Goal: Information Seeking & Learning: Check status

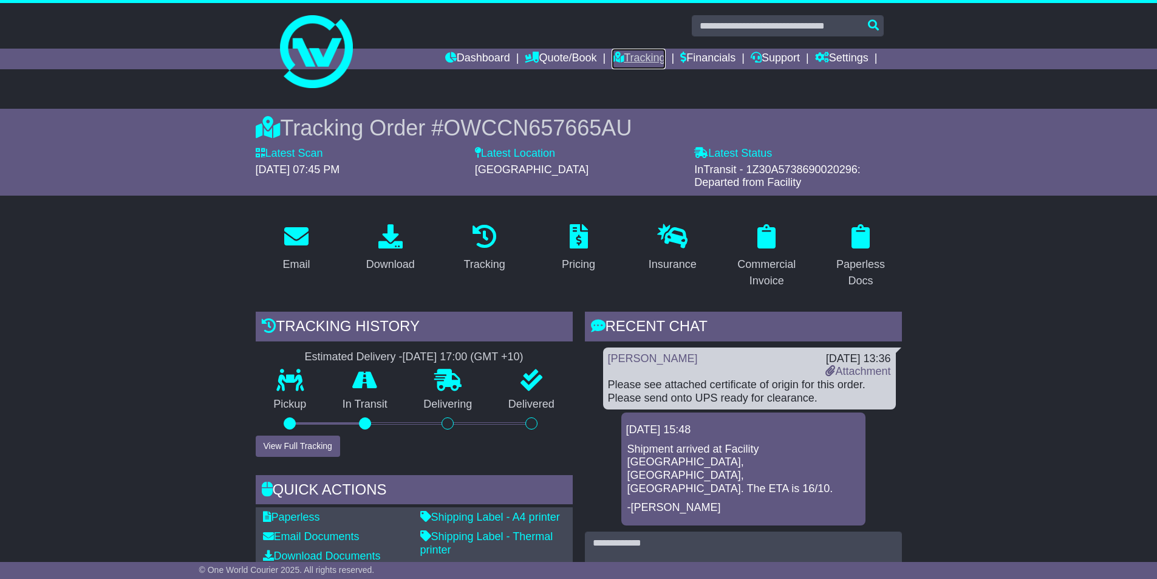
click at [633, 58] on link "Tracking" at bounding box center [638, 59] width 53 height 21
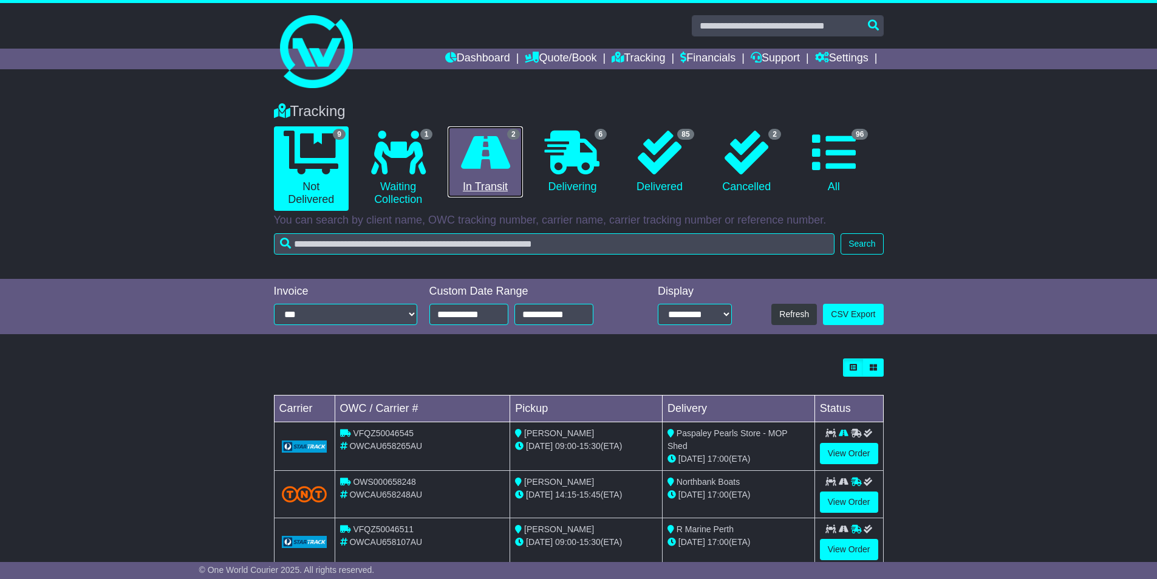
click at [508, 151] on icon at bounding box center [485, 153] width 49 height 44
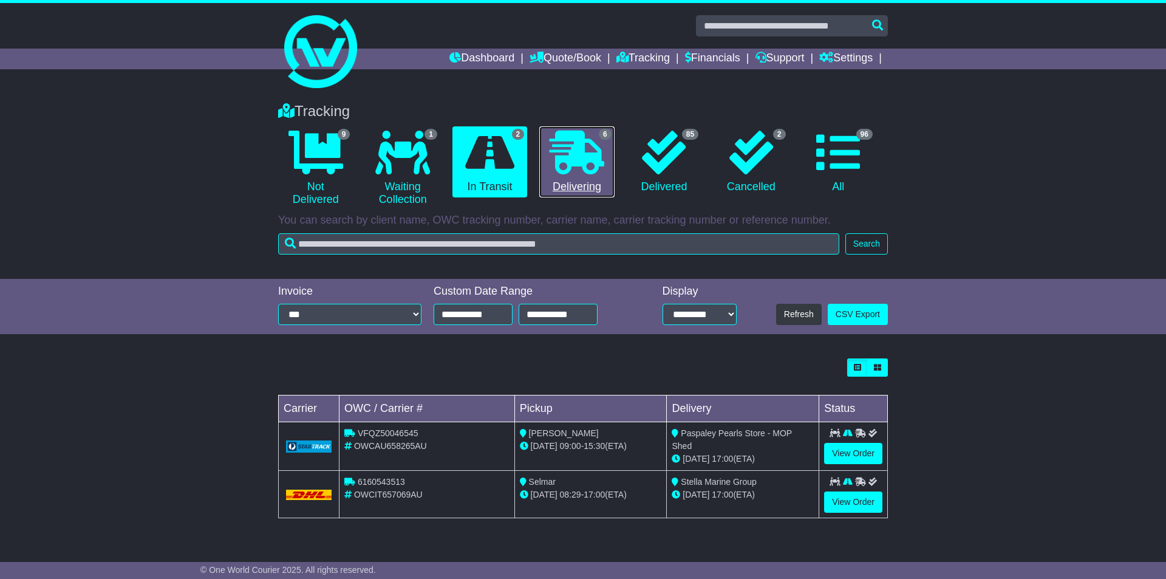
click at [571, 169] on icon at bounding box center [577, 153] width 55 height 44
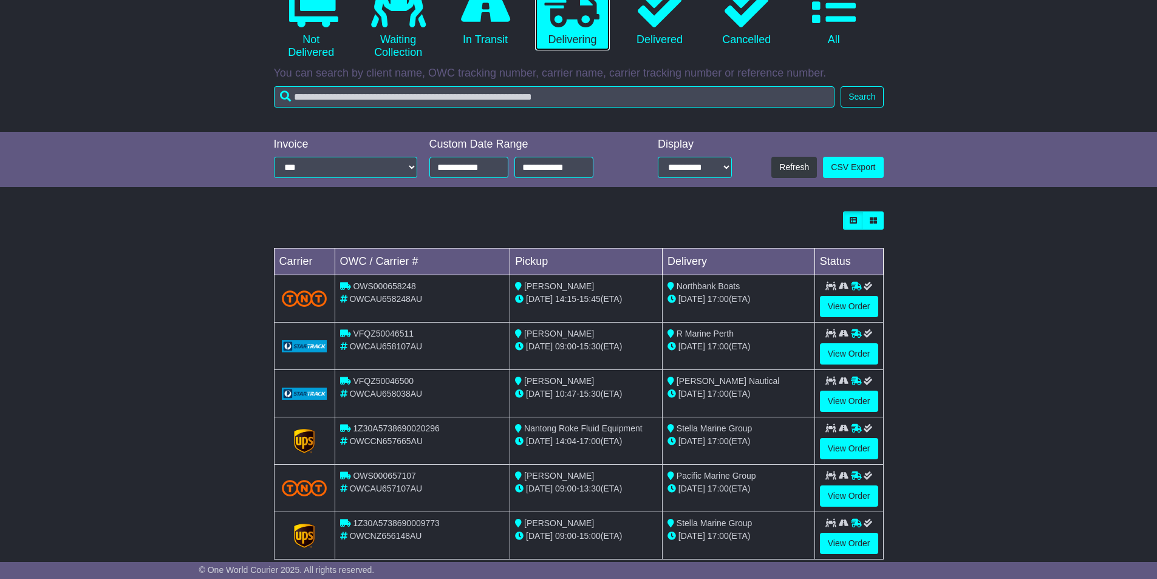
scroll to position [171, 0]
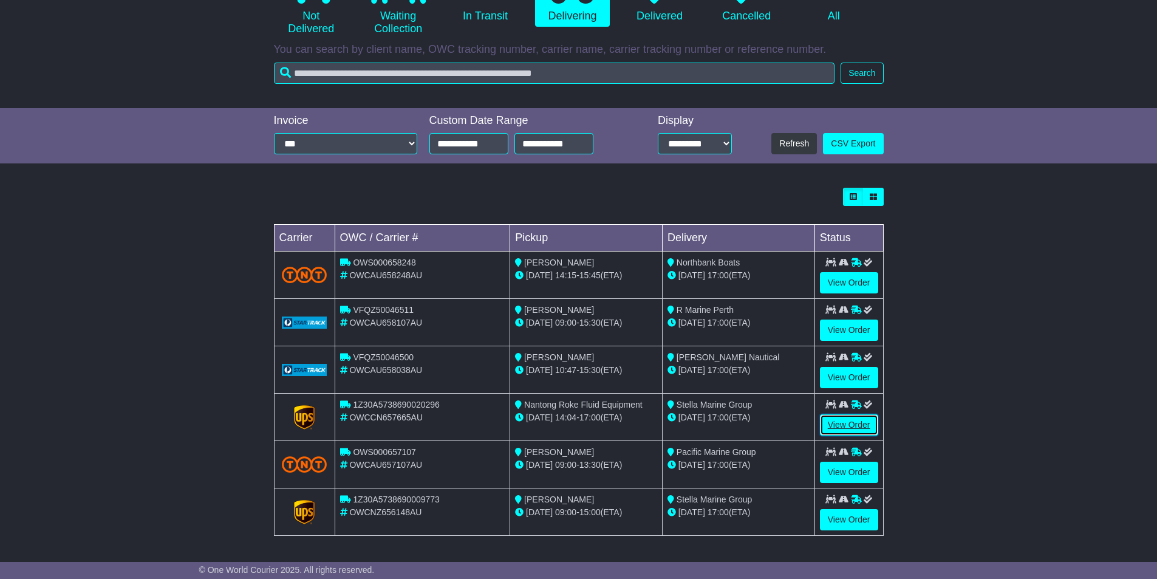
click at [847, 421] on link "View Order" at bounding box center [849, 424] width 58 height 21
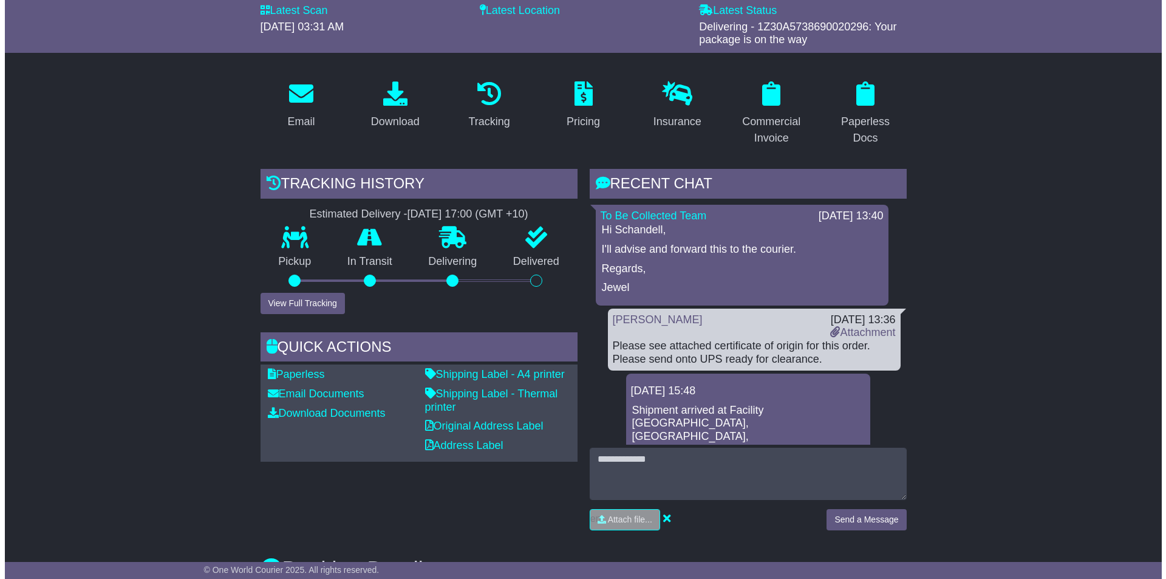
scroll to position [182, 0]
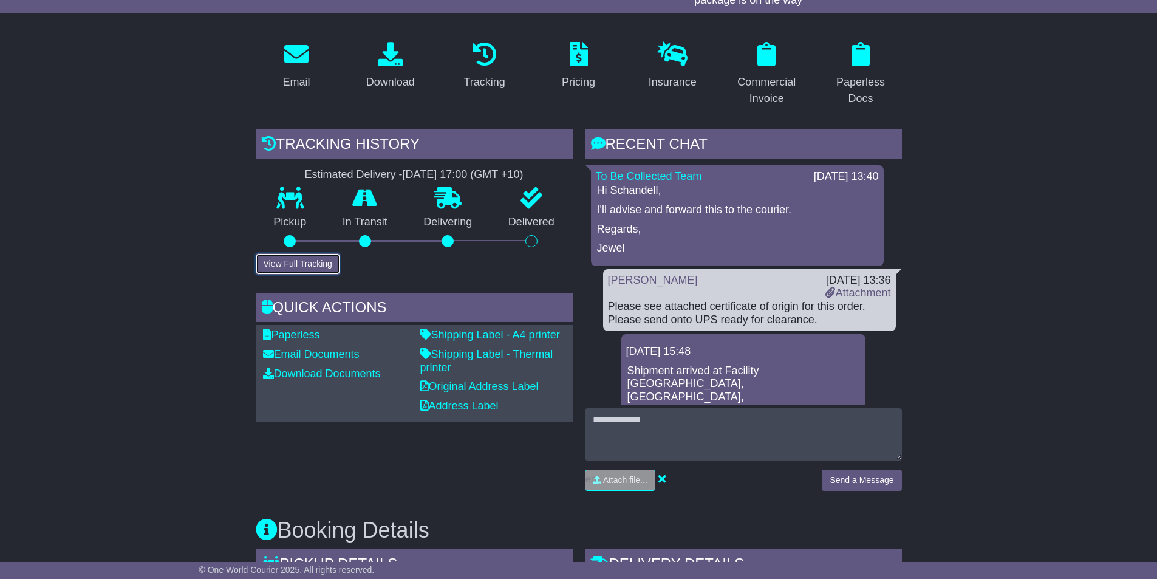
click at [312, 265] on button "View Full Tracking" at bounding box center [298, 263] width 84 height 21
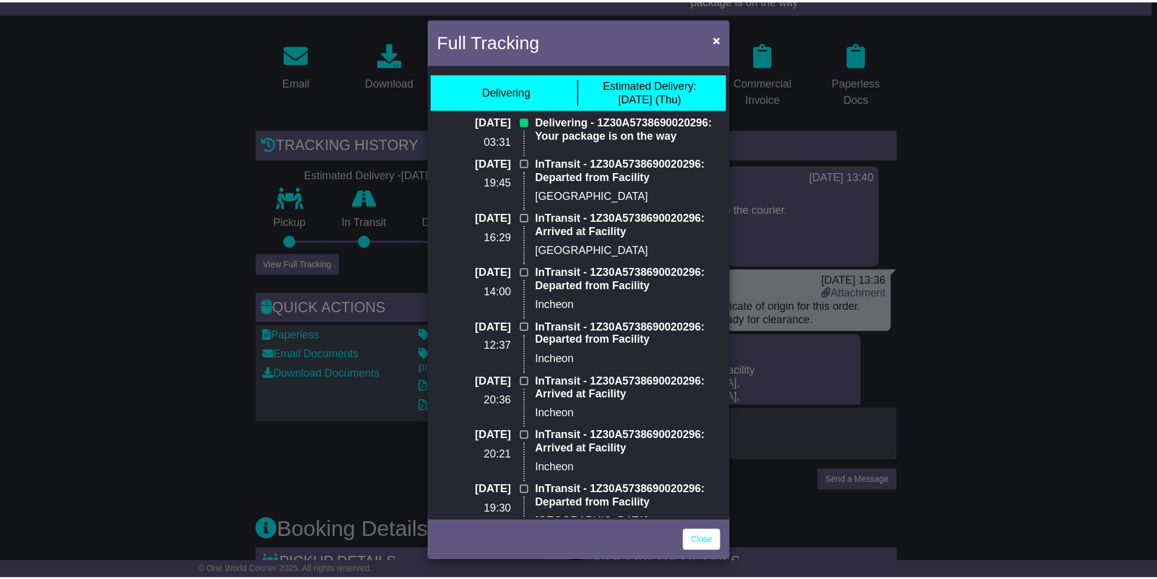
scroll to position [0, 0]
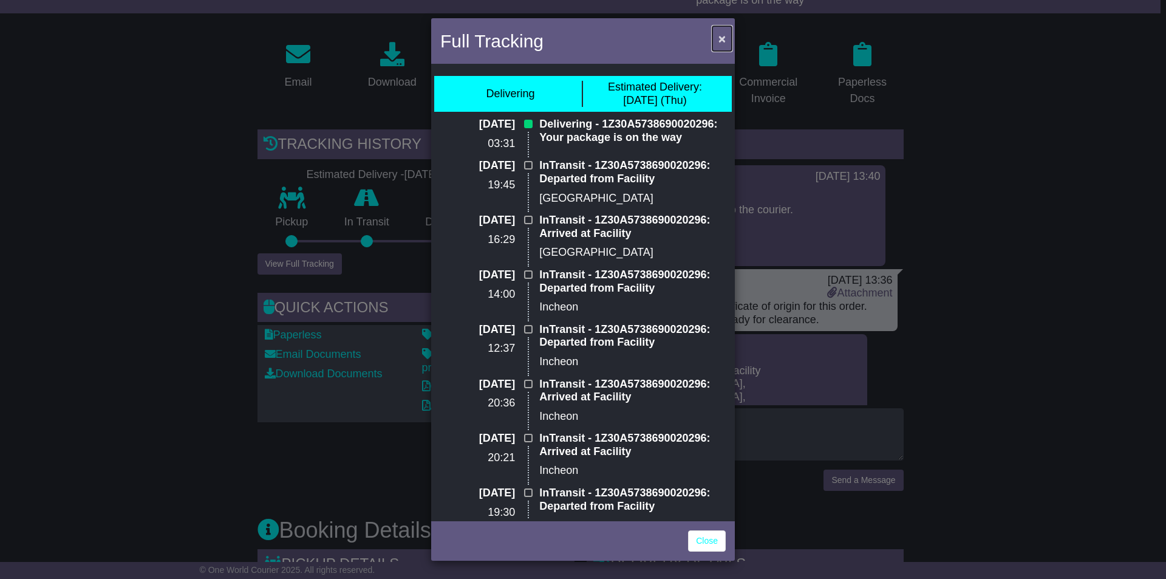
click at [719, 38] on span "×" at bounding box center [721, 39] width 7 height 14
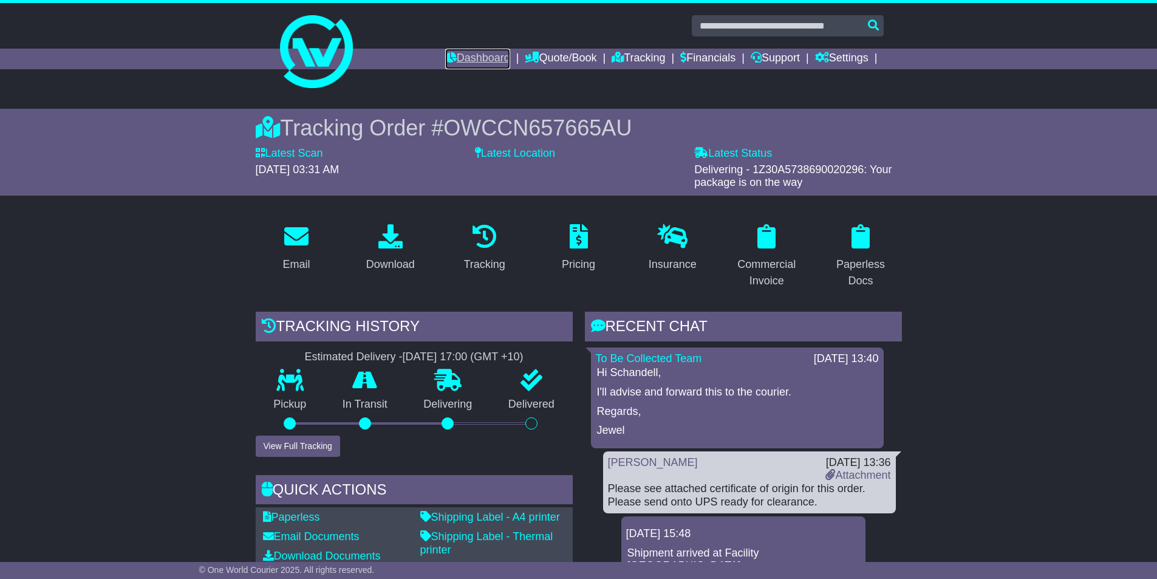
click at [453, 58] on link "Dashboard" at bounding box center [477, 59] width 65 height 21
